Goal: Transaction & Acquisition: Purchase product/service

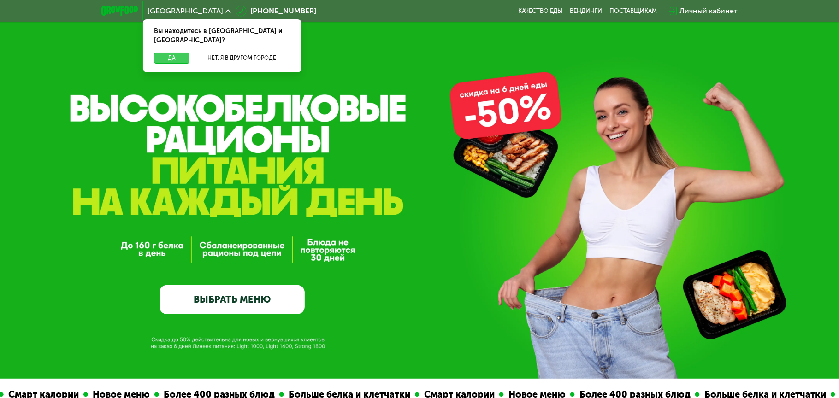
click at [176, 53] on button "Да" at bounding box center [171, 58] width 35 height 11
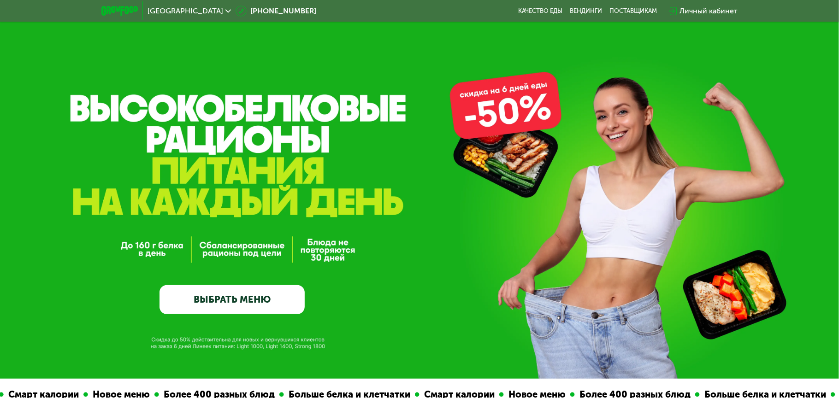
click at [254, 304] on link "ВЫБРАТЬ МЕНЮ" at bounding box center [232, 299] width 145 height 29
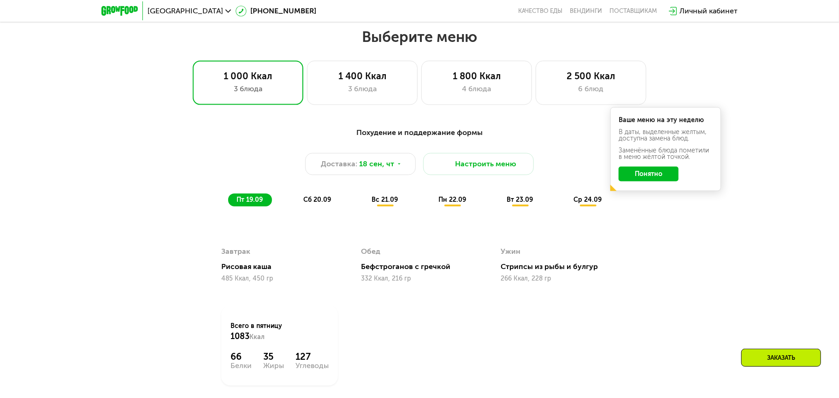
scroll to position [732, 0]
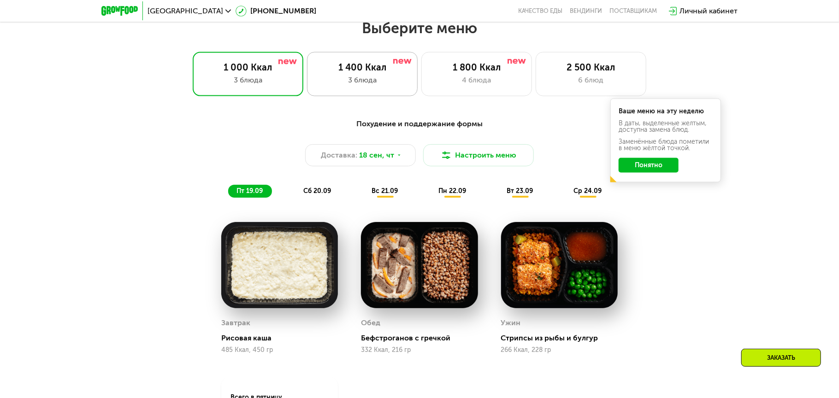
click at [371, 76] on div "1 400 Ккал 3 блюда" at bounding box center [362, 74] width 111 height 44
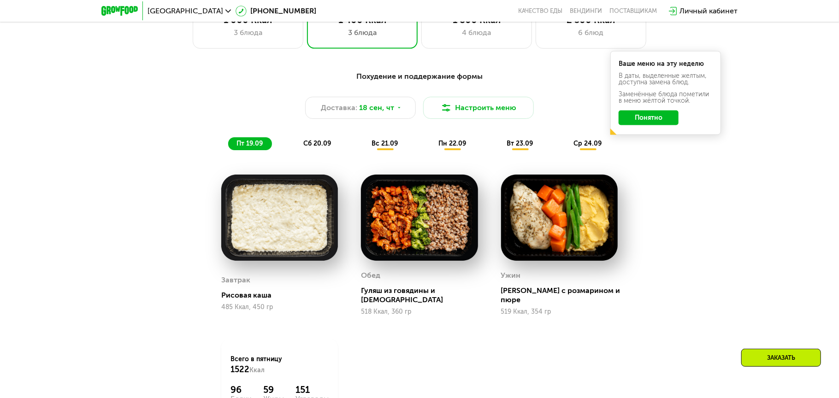
scroll to position [778, 0]
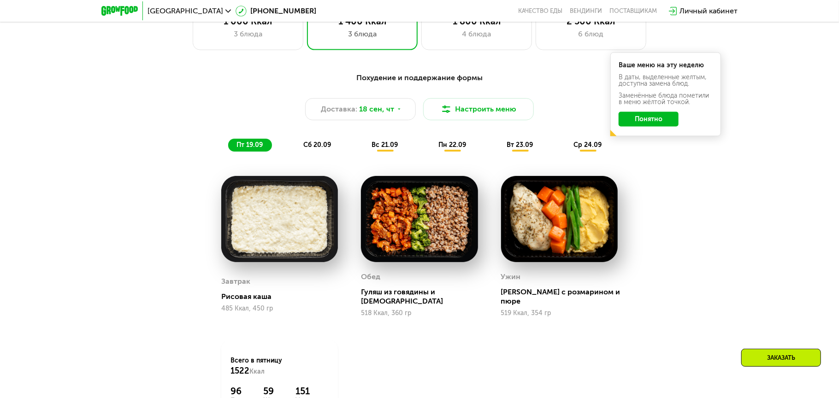
click at [311, 147] on span "сб 20.09" at bounding box center [317, 145] width 28 height 8
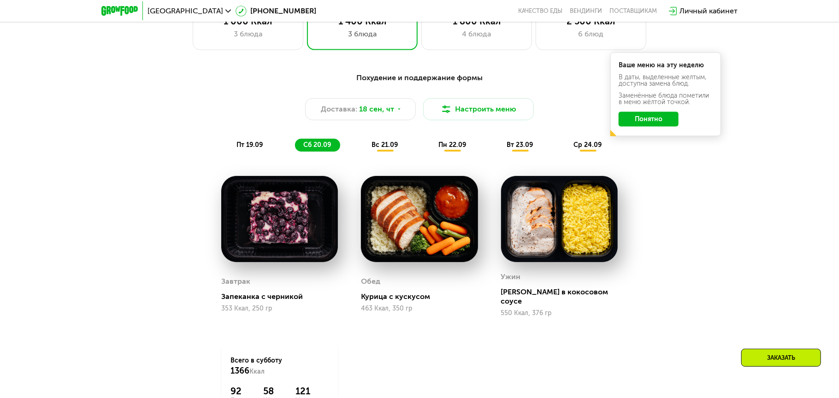
click at [382, 148] on span "вс 21.09" at bounding box center [385, 145] width 26 height 8
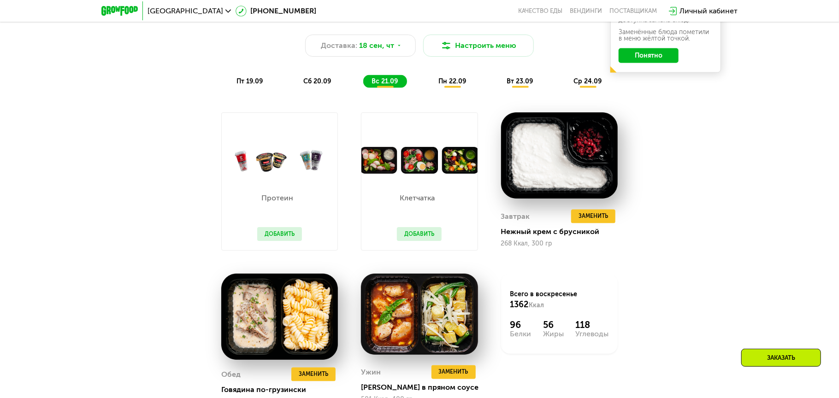
scroll to position [824, 0]
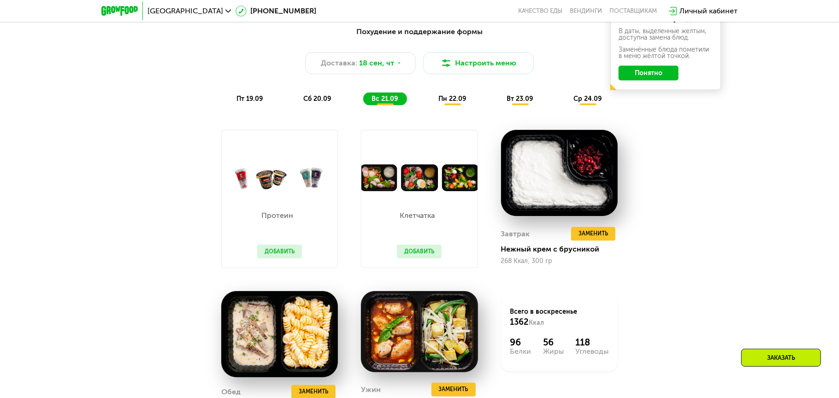
click at [453, 103] on span "пн 22.09" at bounding box center [452, 99] width 28 height 8
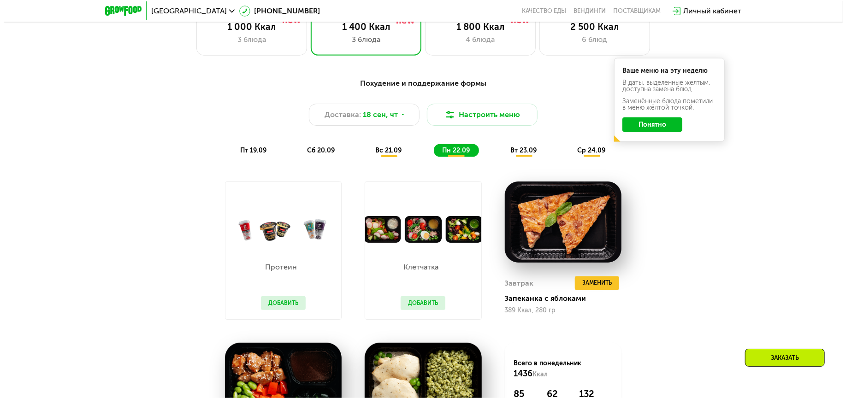
scroll to position [732, 0]
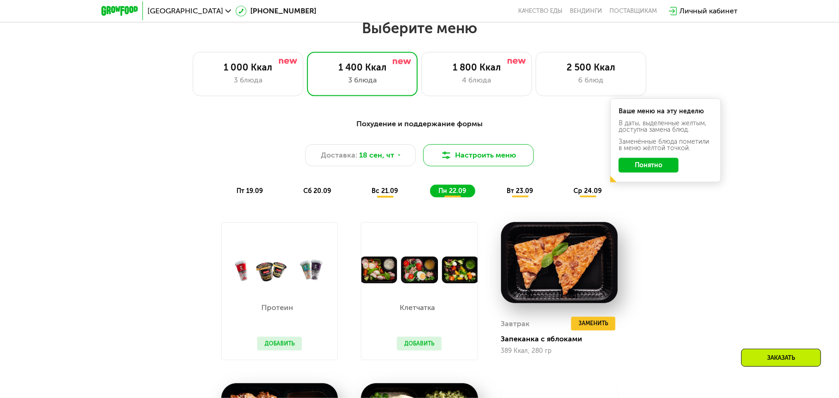
click at [474, 160] on button "Настроить меню" at bounding box center [478, 155] width 111 height 22
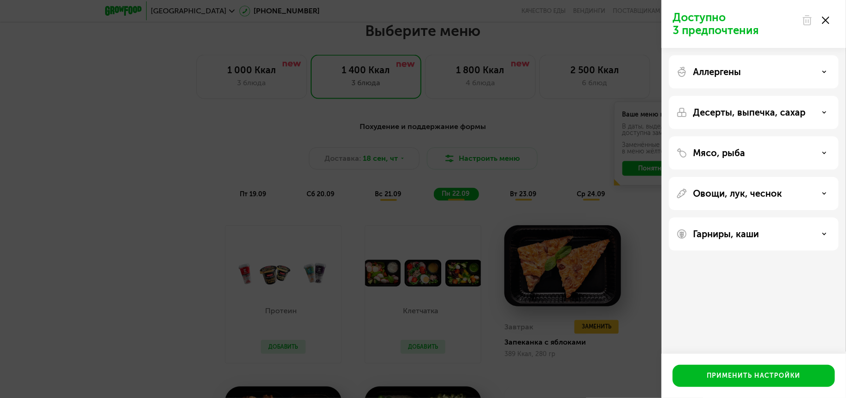
click at [825, 73] on icon at bounding box center [824, 72] width 5 height 5
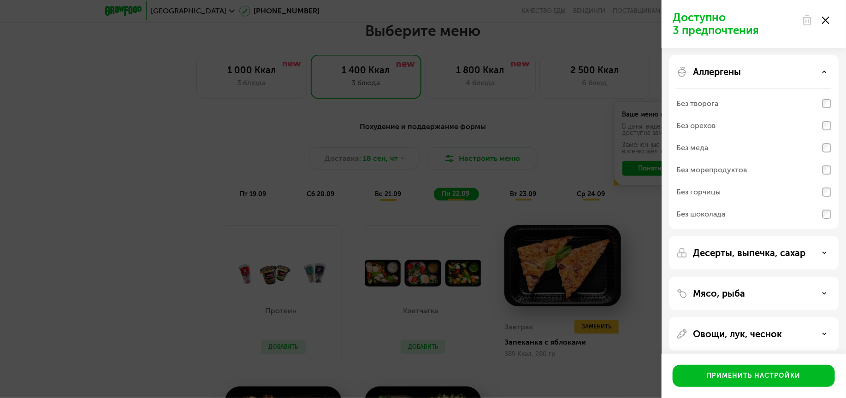
click at [825, 73] on icon at bounding box center [824, 72] width 5 height 5
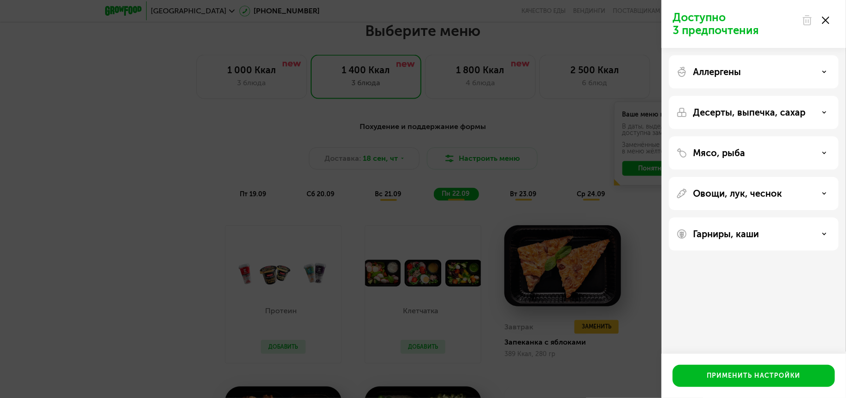
click at [824, 112] on use at bounding box center [824, 112] width 3 height 1
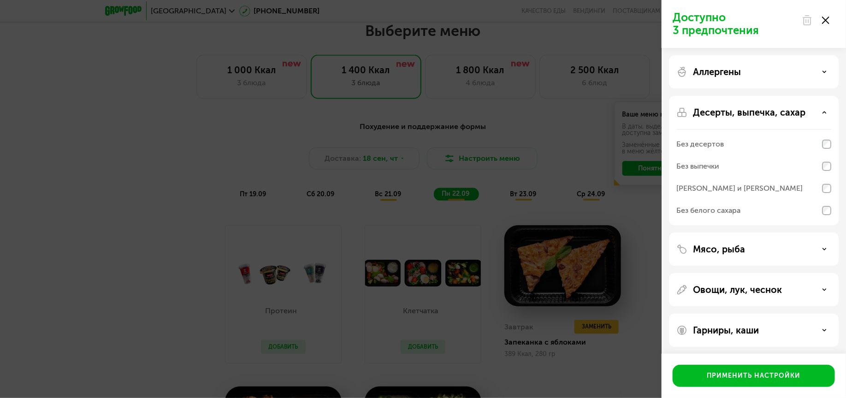
click at [824, 112] on use at bounding box center [824, 112] width 3 height 1
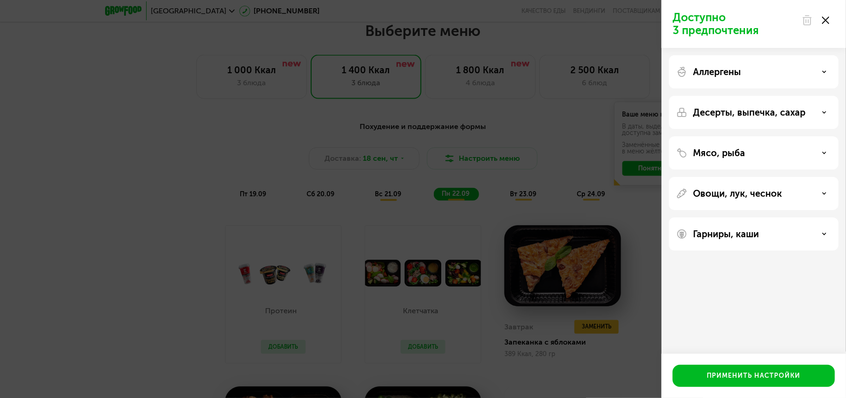
click at [823, 153] on icon at bounding box center [824, 153] width 5 height 5
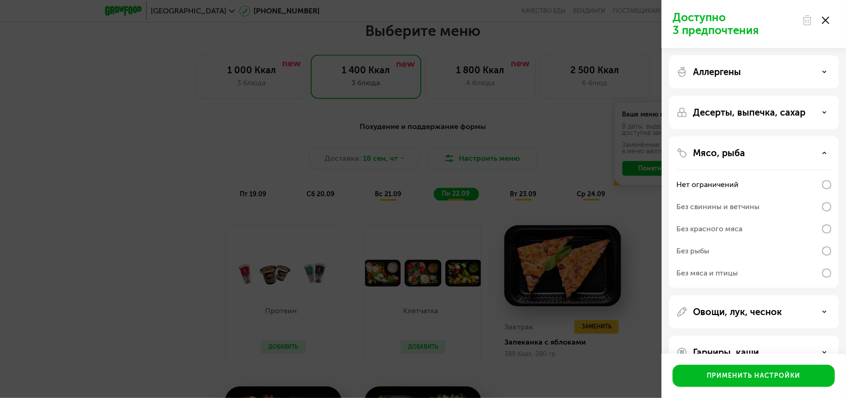
click at [823, 153] on use at bounding box center [824, 152] width 3 height 1
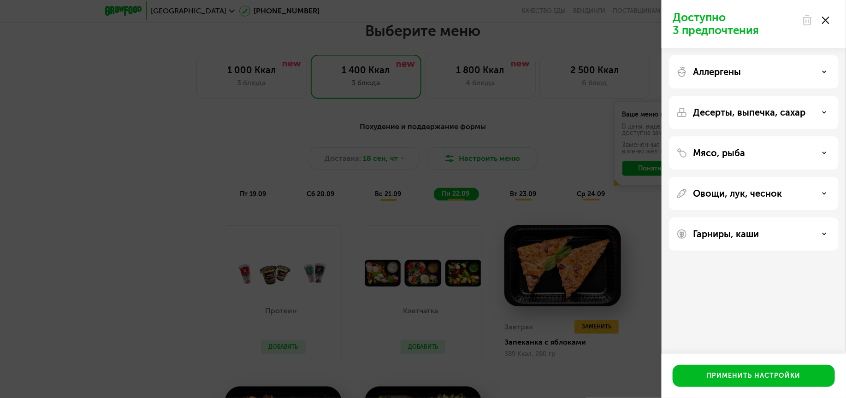
click at [825, 192] on icon at bounding box center [824, 193] width 5 height 5
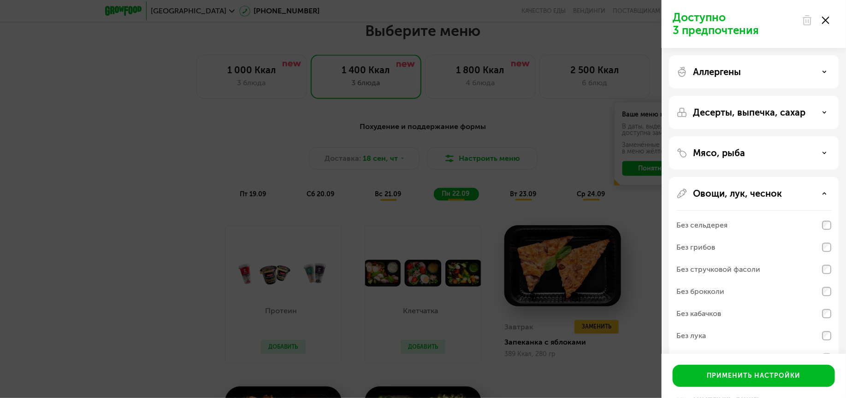
click at [825, 192] on icon at bounding box center [824, 193] width 5 height 5
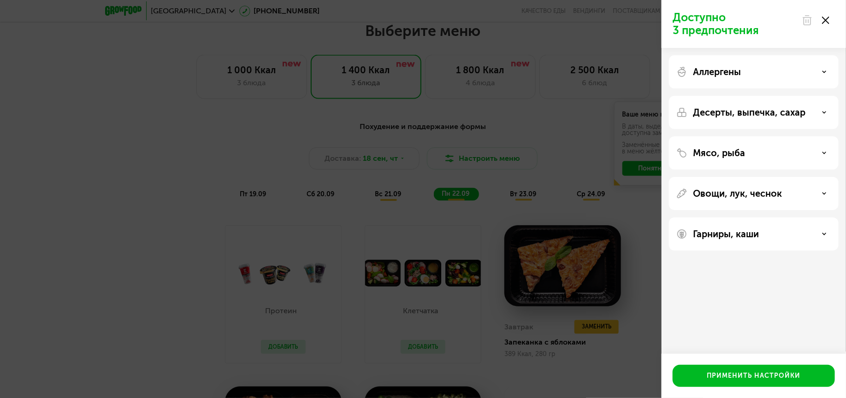
click at [822, 232] on div "Гарниры, каши" at bounding box center [753, 234] width 155 height 11
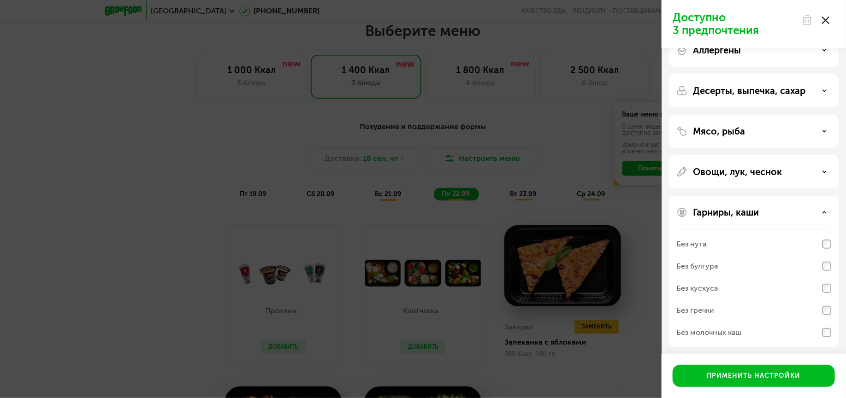
scroll to position [24, 0]
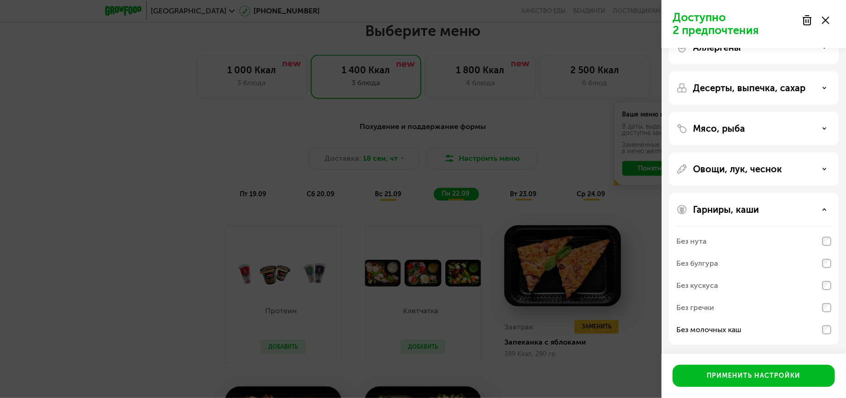
click at [822, 92] on div "Десерты, выпечка, сахар" at bounding box center [753, 88] width 155 height 11
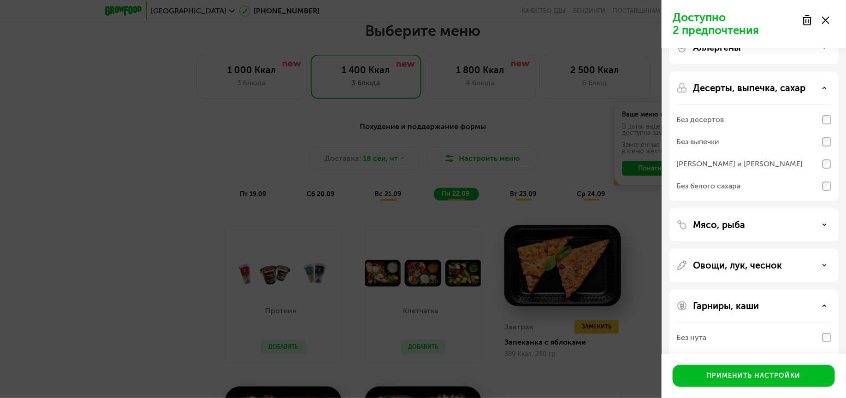
click at [824, 89] on use at bounding box center [824, 87] width 3 height 1
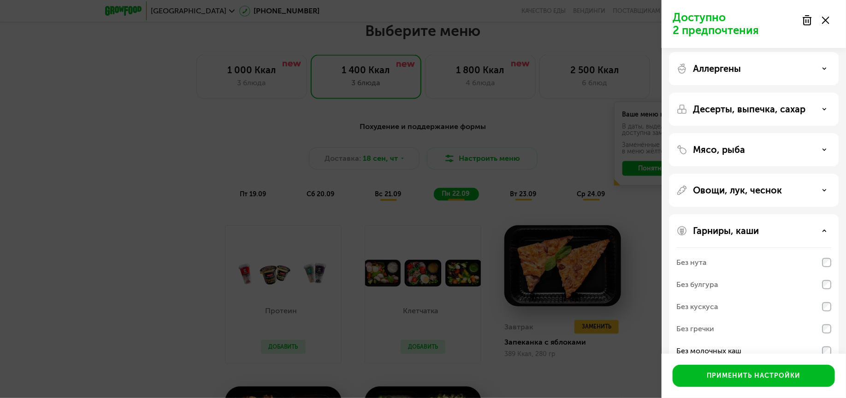
scroll to position [0, 0]
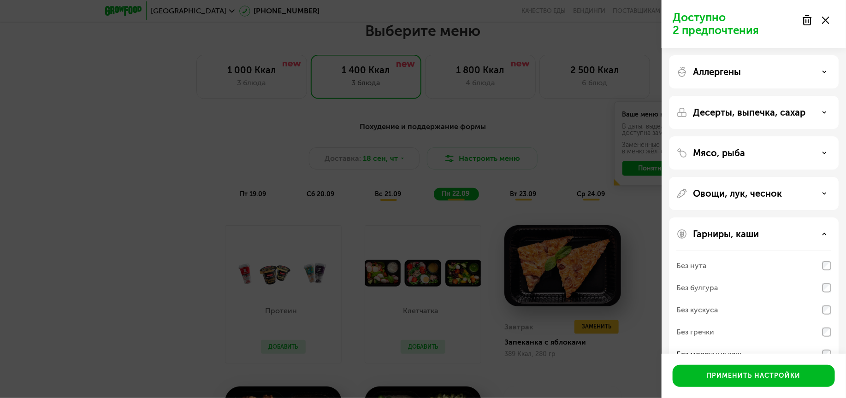
click at [822, 70] on icon at bounding box center [824, 72] width 5 height 5
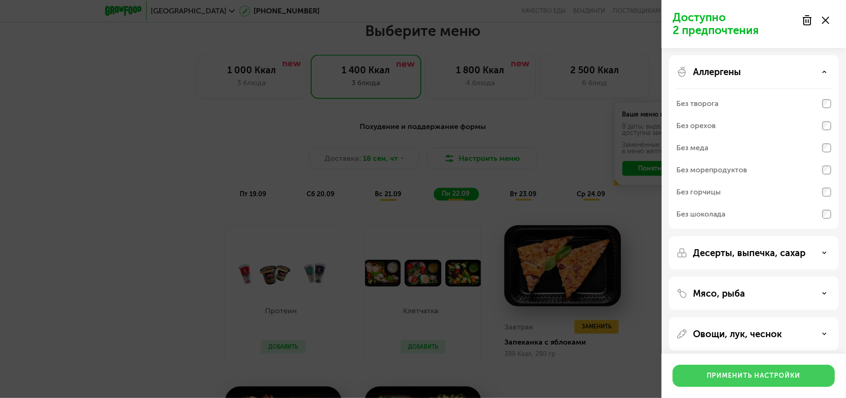
click at [753, 372] on div "Применить настройки" at bounding box center [754, 376] width 94 height 9
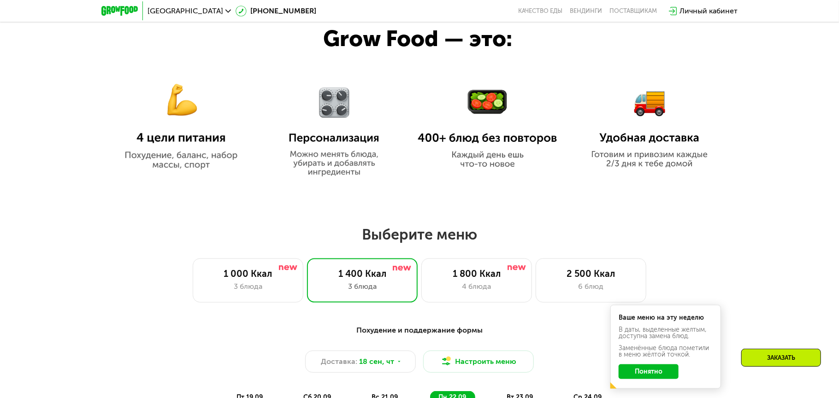
scroll to position [639, 0]
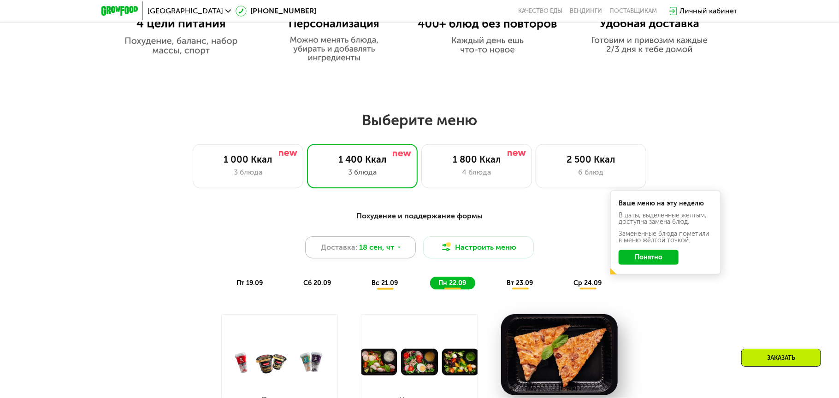
click at [398, 250] on icon at bounding box center [399, 248] width 6 height 6
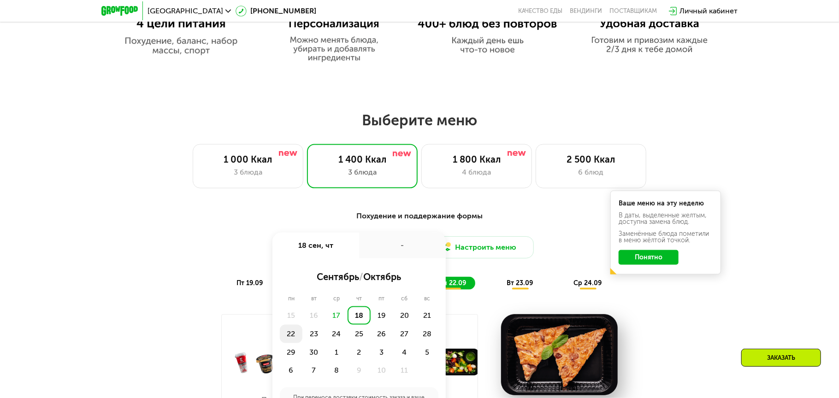
click at [293, 337] on div "22" at bounding box center [291, 334] width 23 height 18
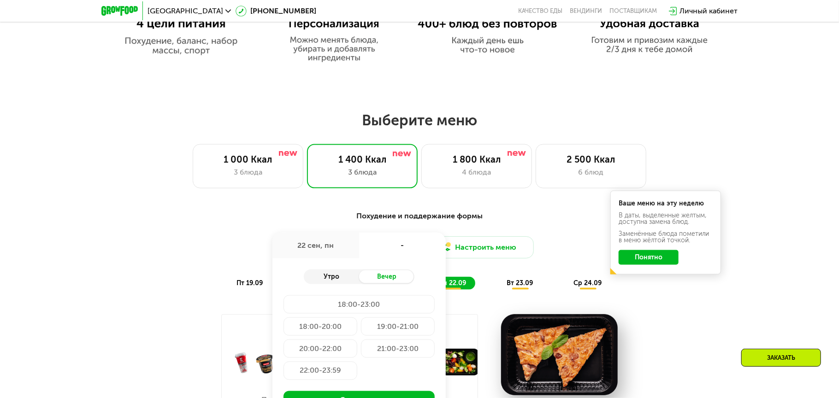
click at [340, 278] on div "Утро" at bounding box center [331, 277] width 55 height 13
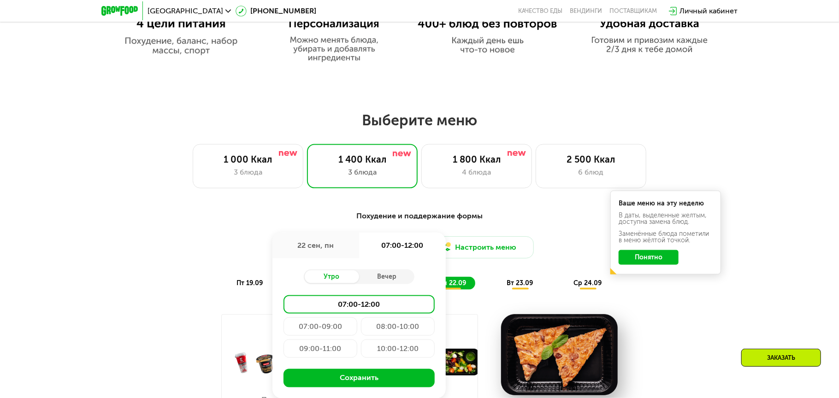
click at [326, 349] on div "09:00-11:00" at bounding box center [321, 349] width 74 height 18
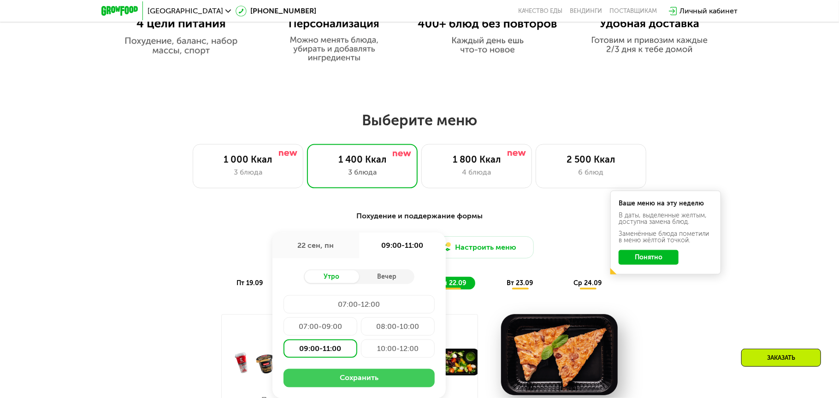
click at [367, 379] on button "Сохранить" at bounding box center [359, 378] width 151 height 18
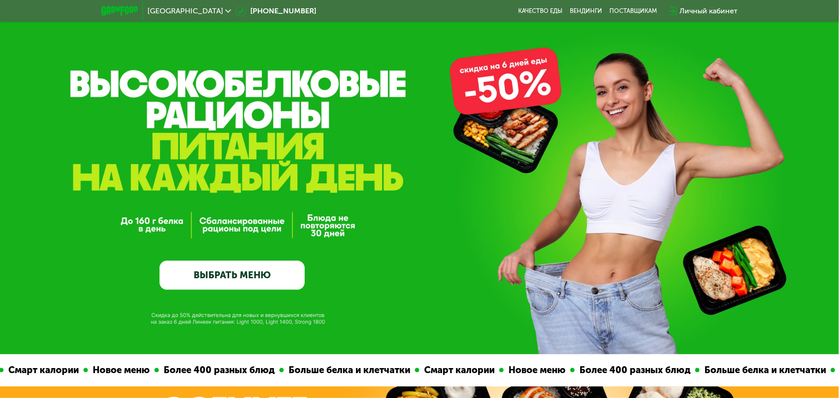
scroll to position [138, 0]
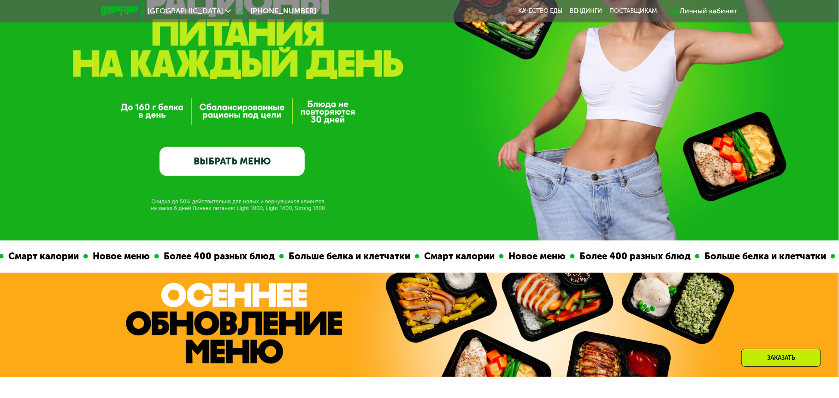
click at [258, 159] on link "ВЫБРАТЬ МЕНЮ" at bounding box center [232, 161] width 145 height 29
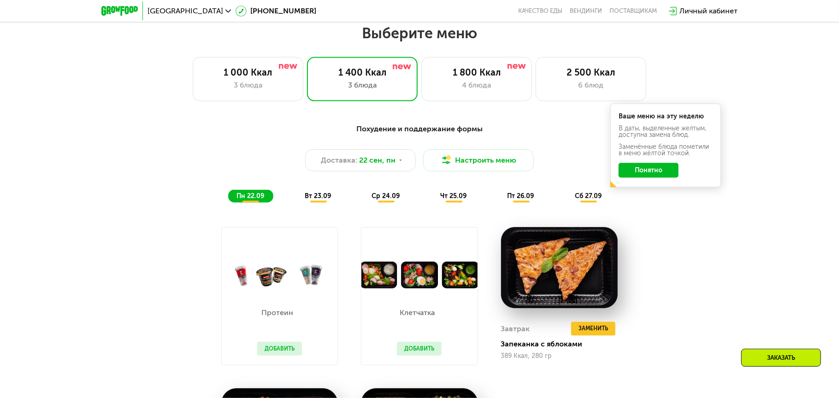
scroll to position [732, 0]
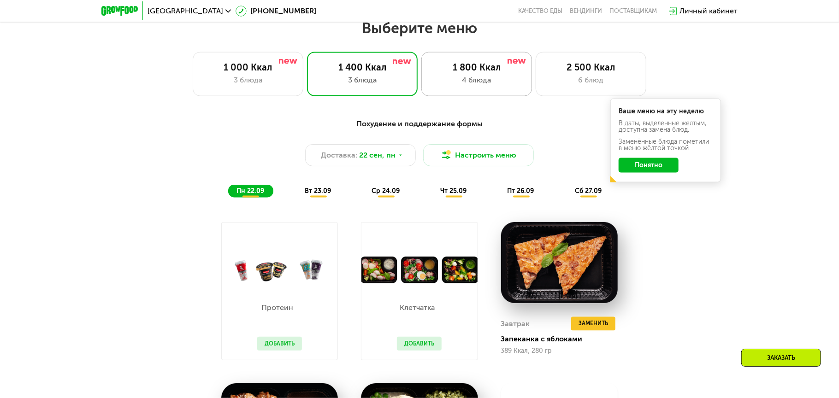
click at [466, 71] on div "1 800 Ккал" at bounding box center [476, 67] width 91 height 11
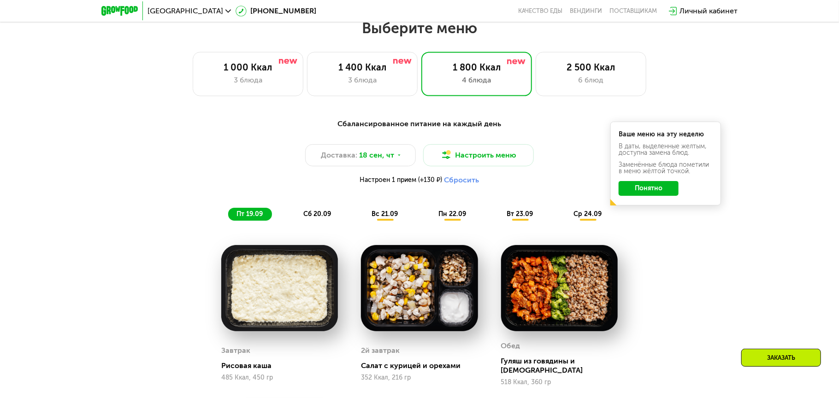
click at [387, 216] on span "вс 21.09" at bounding box center [385, 214] width 26 height 8
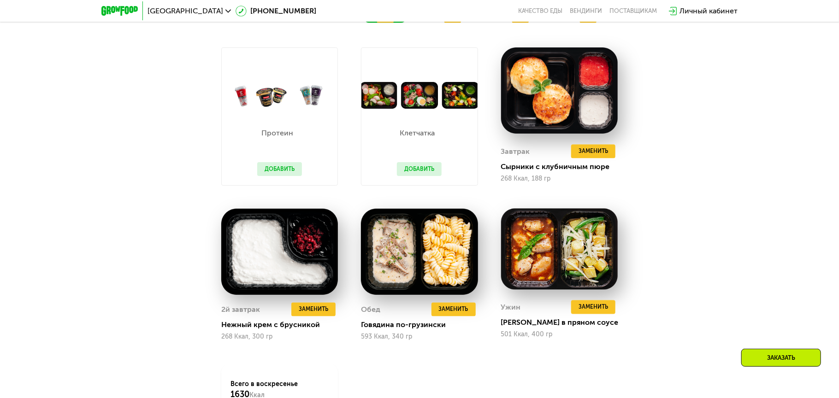
scroll to position [962, 0]
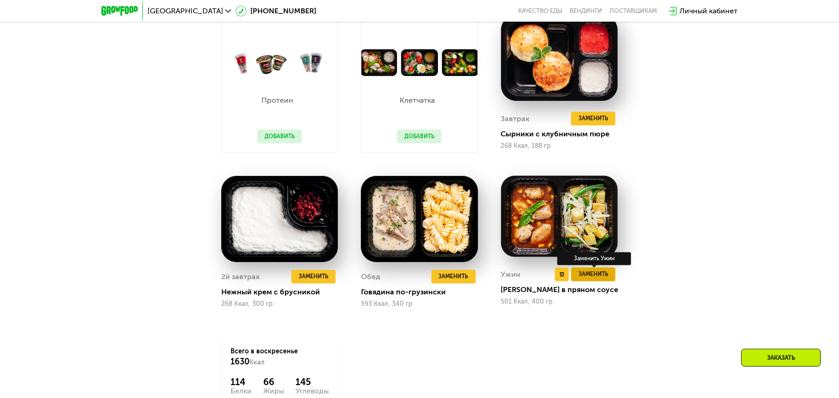
click at [603, 279] on span "Заменить" at bounding box center [594, 274] width 30 height 9
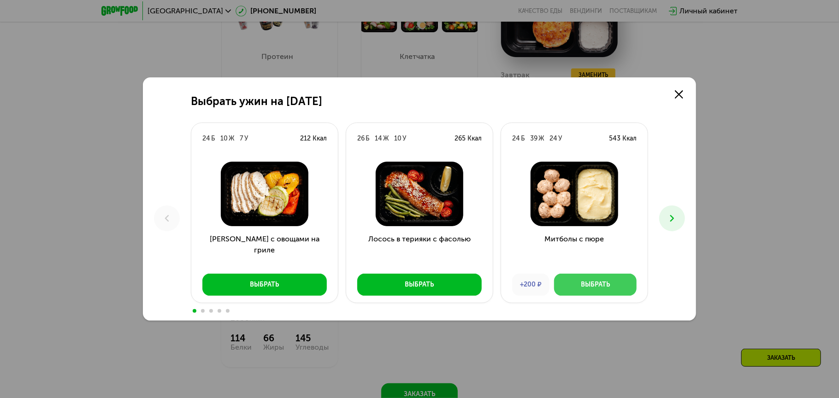
scroll to position [1008, 0]
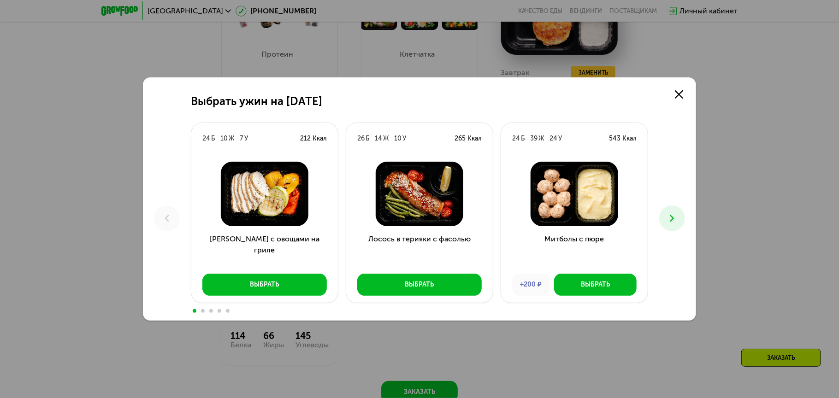
click at [670, 219] on icon at bounding box center [672, 218] width 11 height 11
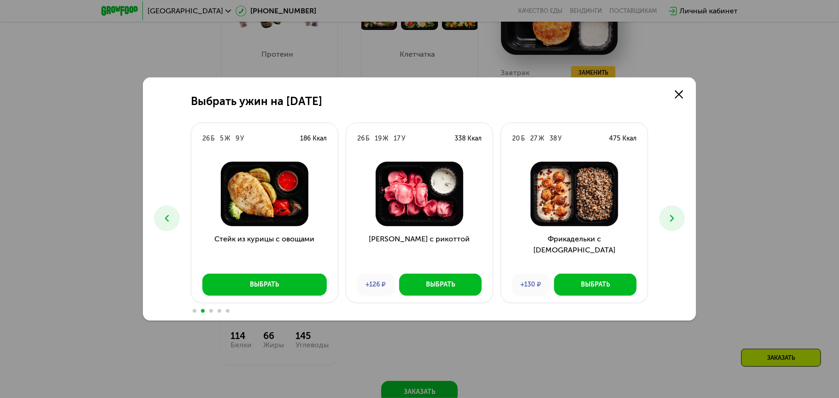
click at [670, 219] on icon at bounding box center [672, 218] width 11 height 11
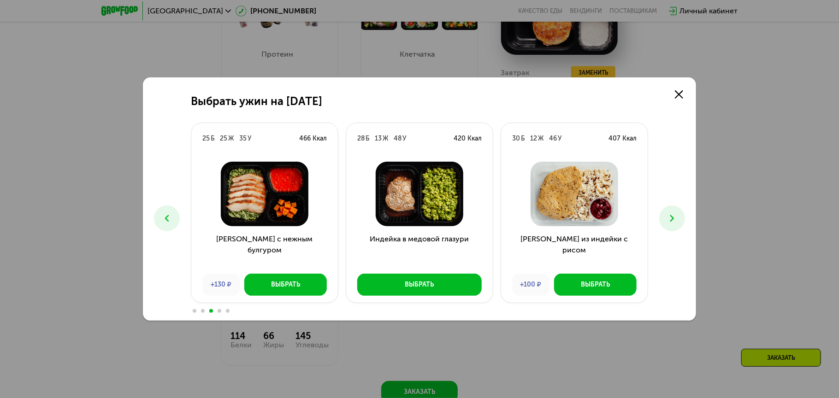
click at [670, 219] on icon at bounding box center [672, 218] width 11 height 11
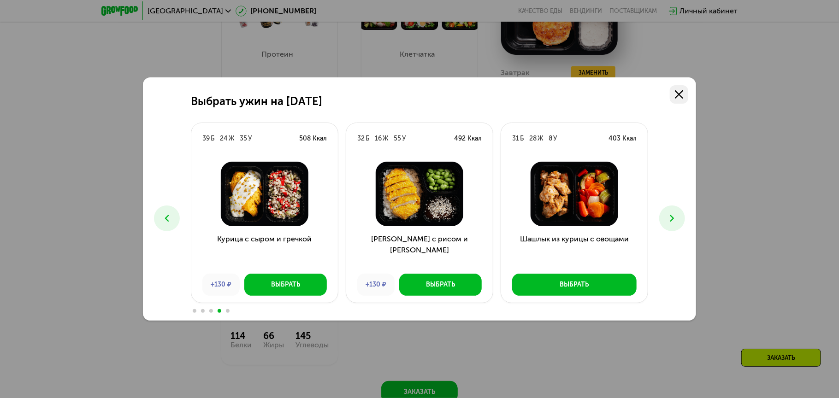
click at [680, 89] on link at bounding box center [679, 94] width 18 height 18
